Goal: Task Accomplishment & Management: Complete application form

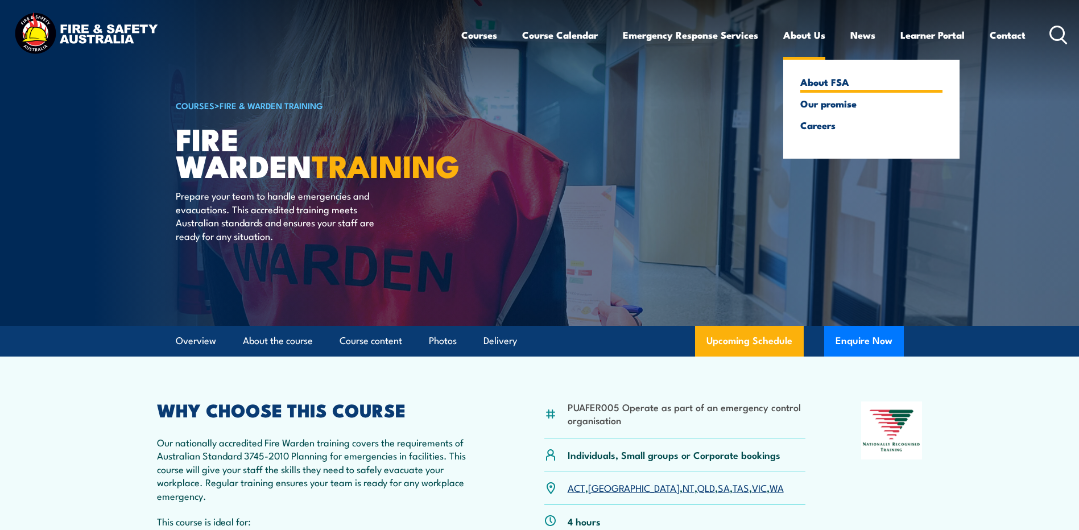
click at [817, 84] on link "About FSA" at bounding box center [871, 82] width 142 height 10
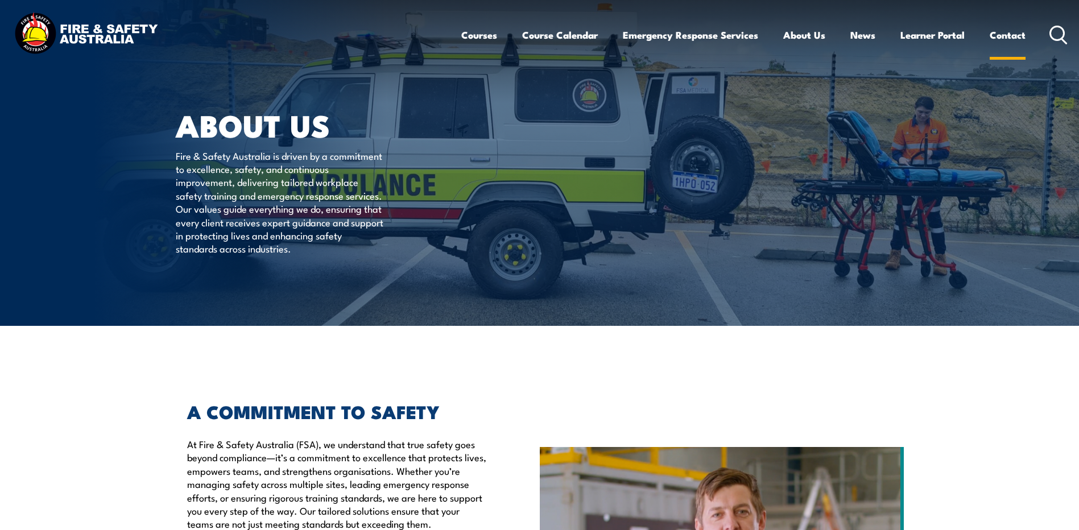
click at [1010, 34] on link "Contact" at bounding box center [1008, 35] width 36 height 30
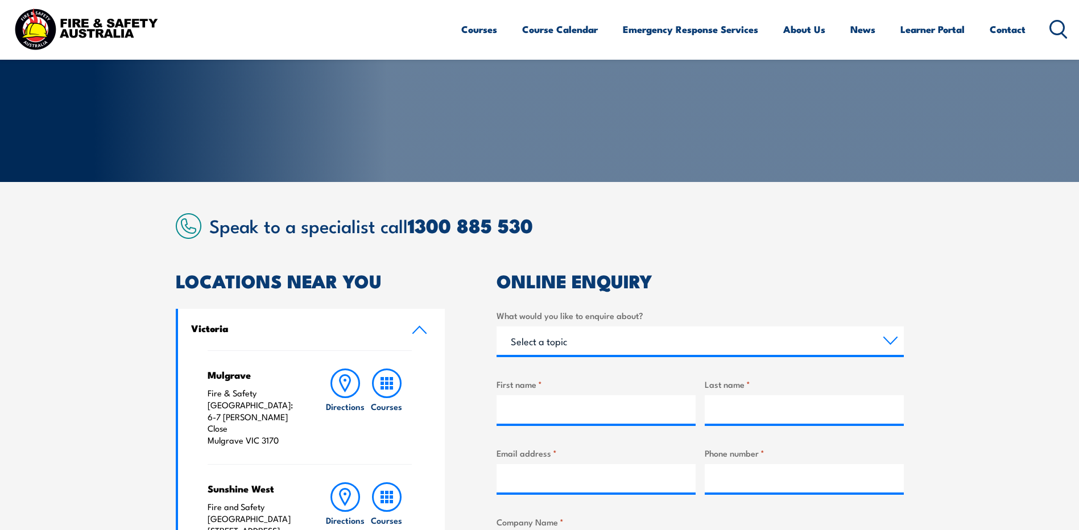
scroll to position [228, 0]
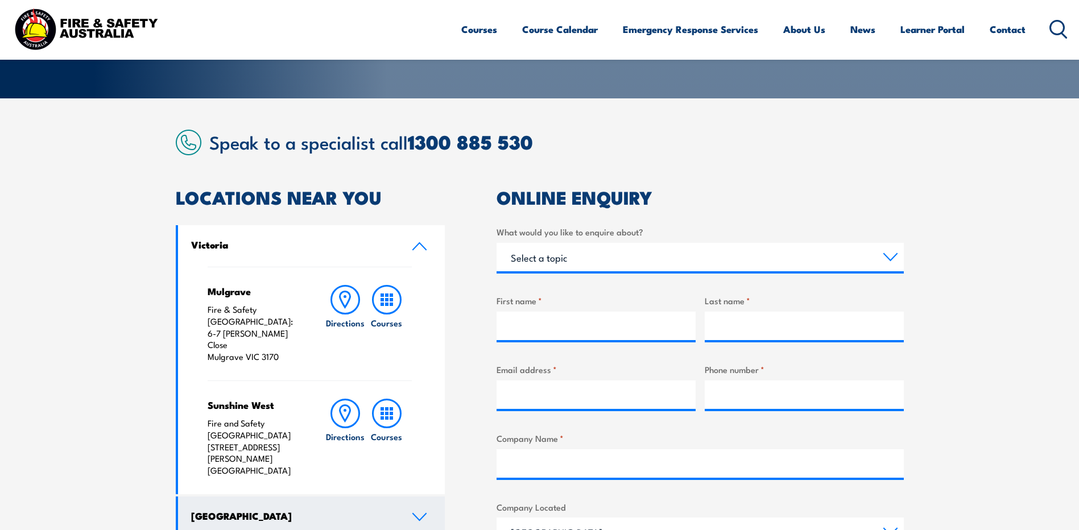
click at [419, 513] on icon at bounding box center [419, 517] width 15 height 9
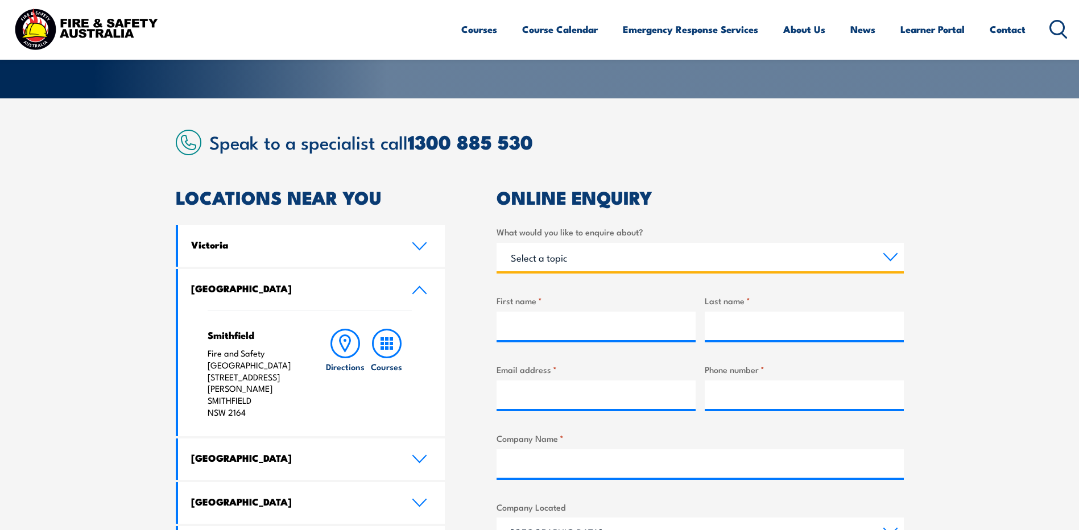
click at [890, 255] on select "Select a topic Training Emergency Response Services General Enquiry" at bounding box center [700, 257] width 407 height 28
select select "Training"
click at [497, 243] on select "Select a topic Training Emergency Response Services General Enquiry" at bounding box center [700, 257] width 407 height 28
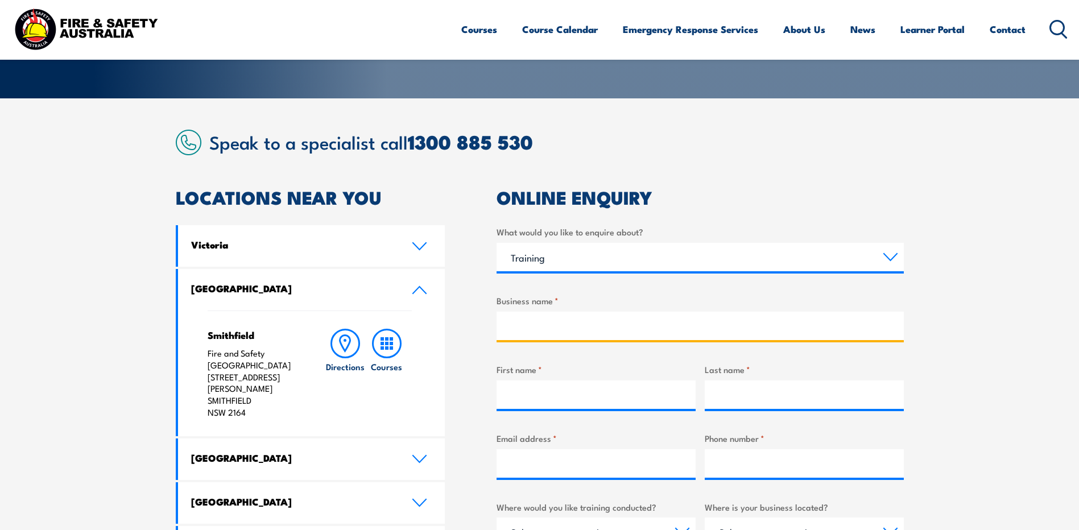
click at [536, 328] on input "Business name *" at bounding box center [700, 326] width 407 height 28
type input "Ixom operations Pty Ltd"
type input "Gwenda"
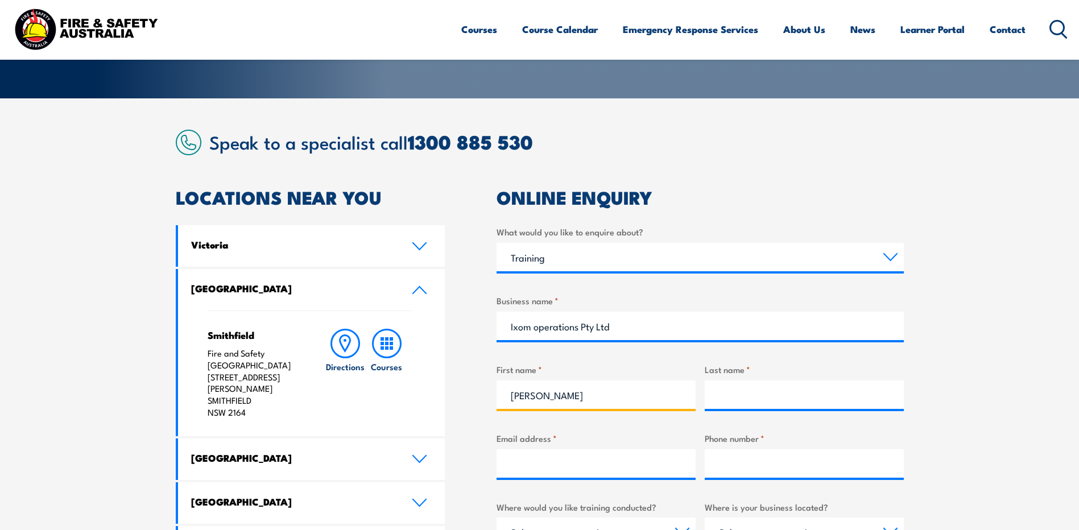
type input "Lister"
type input "gwenda.lister2@ixom.com"
type input "0417465273"
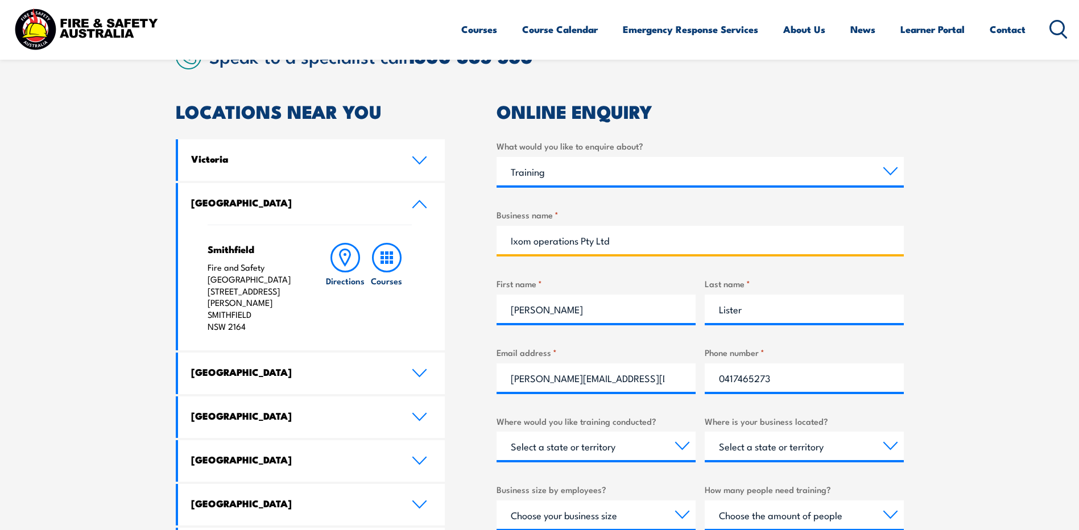
scroll to position [341, 0]
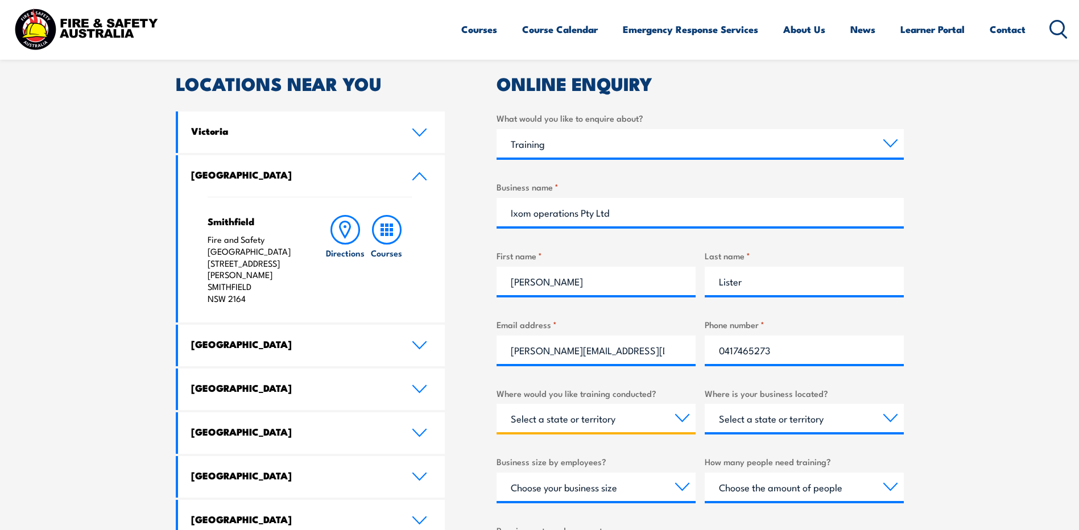
click at [682, 424] on select "Select a state or territory Nationally - multiple locations QLD NSW VIC SA ACT …" at bounding box center [596, 418] width 199 height 28
select select "[GEOGRAPHIC_DATA]"
click at [497, 404] on select "Select a state or territory Nationally - multiple locations QLD NSW VIC SA ACT …" at bounding box center [596, 418] width 199 height 28
click at [890, 419] on select "Select a state or territory QLD NSW VIC SA ACT WA TAS NT" at bounding box center [804, 418] width 199 height 28
select select "[GEOGRAPHIC_DATA]"
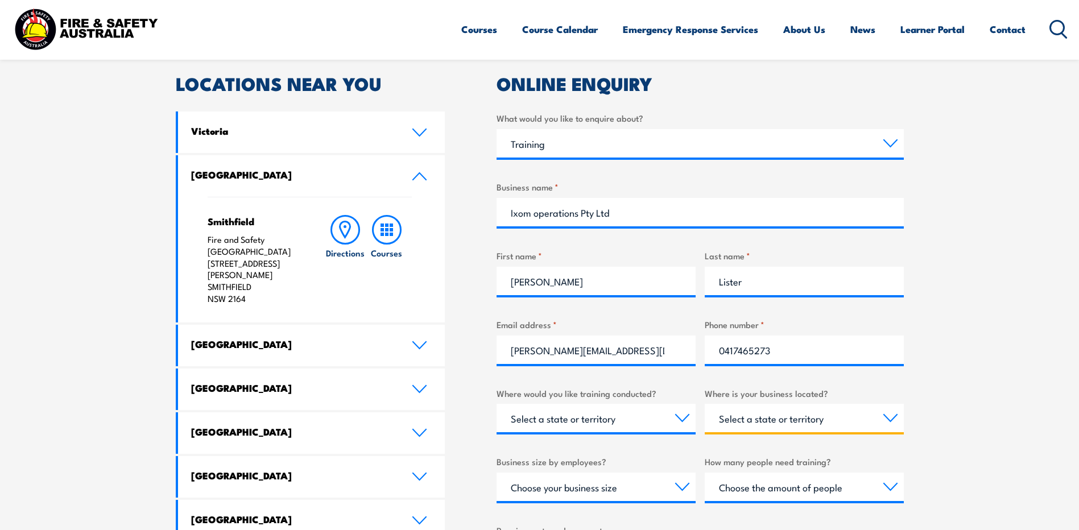
click at [705, 404] on select "Select a state or territory QLD NSW VIC SA ACT WA TAS NT" at bounding box center [804, 418] width 199 height 28
click at [680, 490] on select "Choose your business size 1 to 19 20 to 199 200+" at bounding box center [596, 487] width 199 height 28
select select "200+"
click at [497, 473] on select "Choose your business size 1 to 19 20 to 199 200+" at bounding box center [596, 487] width 199 height 28
click at [890, 420] on select "Select a state or territory QLD NSW VIC SA ACT WA TAS NT" at bounding box center [804, 418] width 199 height 28
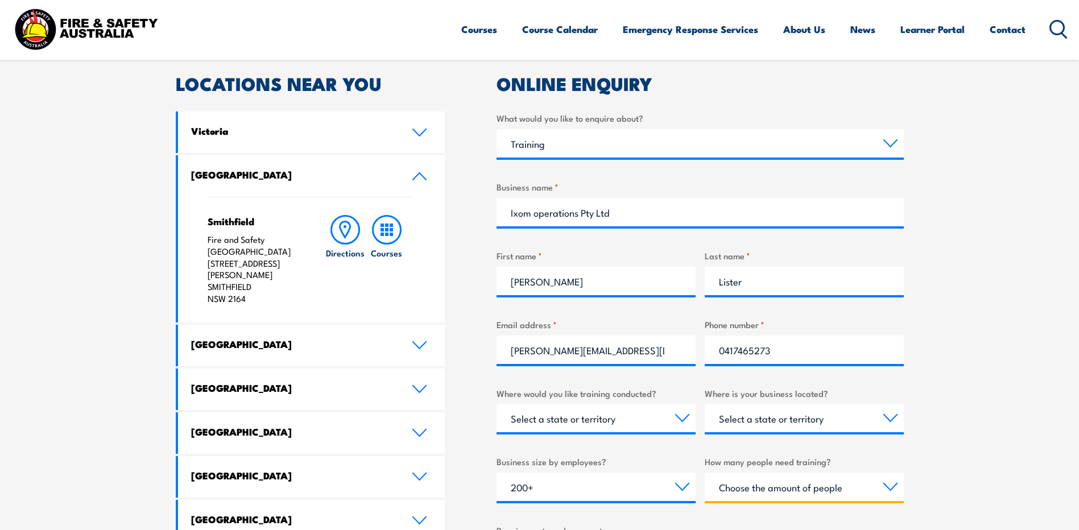
click at [765, 493] on select "Choose the amount of people 1 to 4 5 to 19 20+" at bounding box center [804, 487] width 199 height 28
select select "5 to 19"
click at [705, 473] on select "Choose the amount of people 1 to 4 5 to 19 20+" at bounding box center [804, 487] width 199 height 28
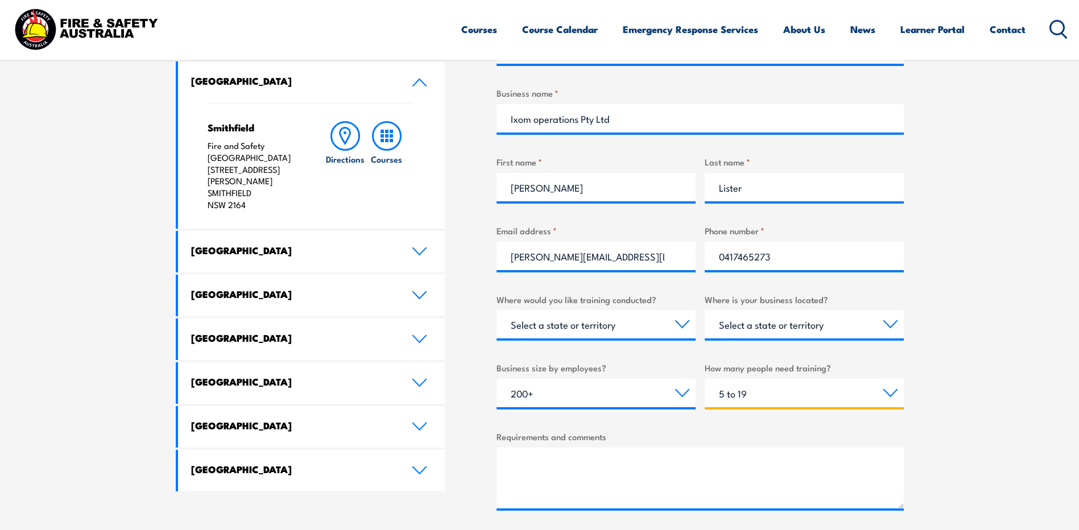
scroll to position [455, 0]
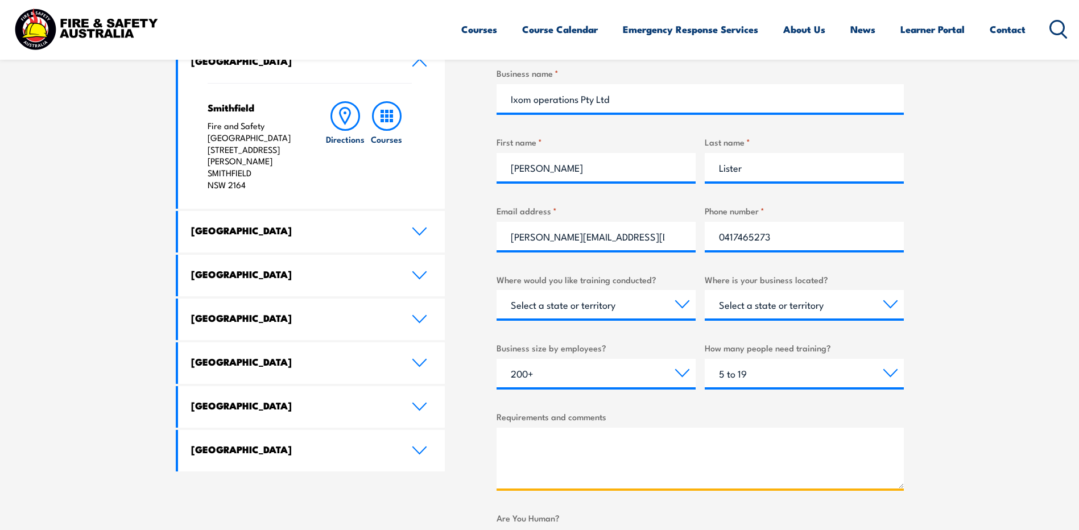
click at [524, 443] on textarea "Requirements and comments" at bounding box center [700, 458] width 407 height 61
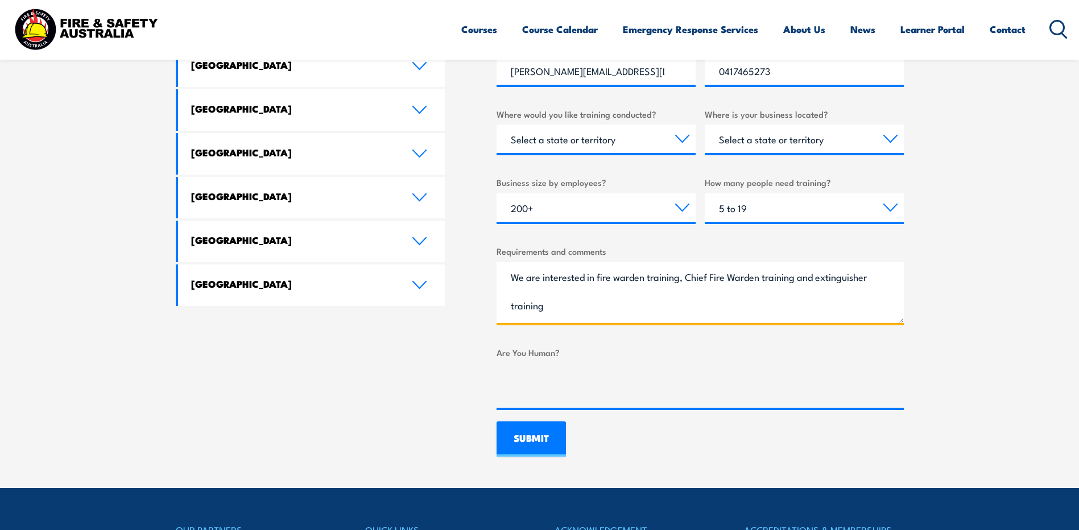
scroll to position [626, 0]
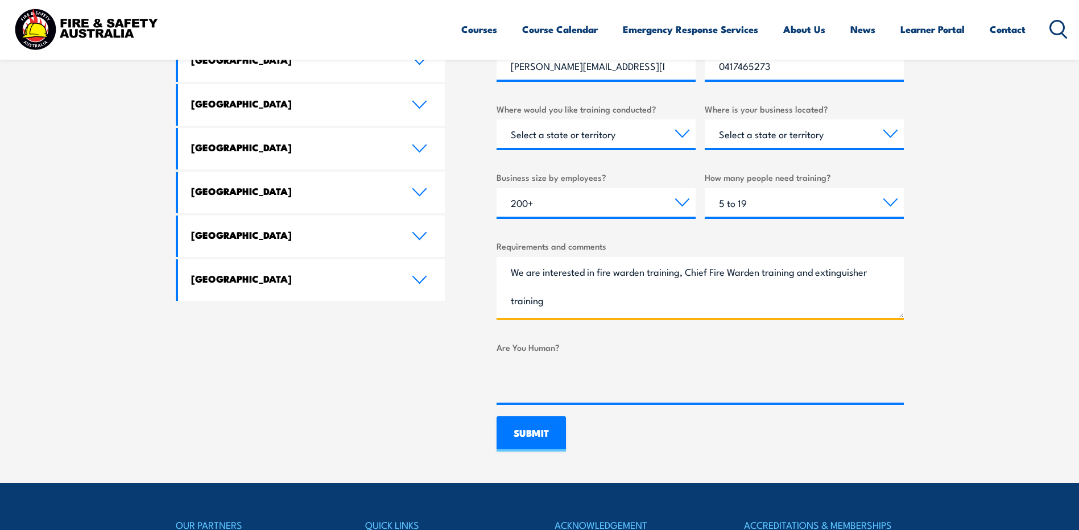
type textarea "We are interested in fire warden training, Chief Fire Warden training and extin…"
click at [527, 436] on input "SUBMIT" at bounding box center [531, 433] width 69 height 35
